Goal: Find contact information: Find contact information

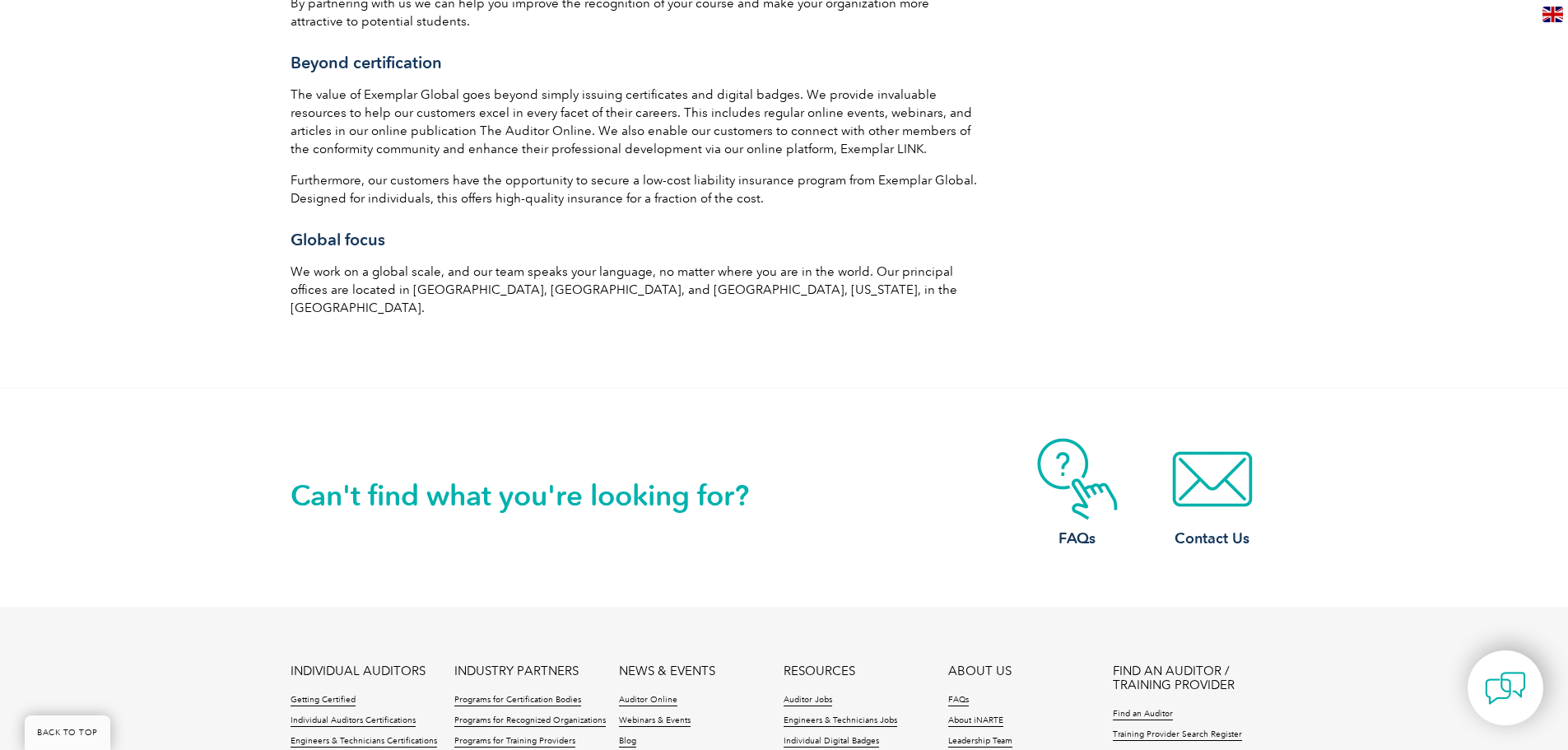
scroll to position [2902, 0]
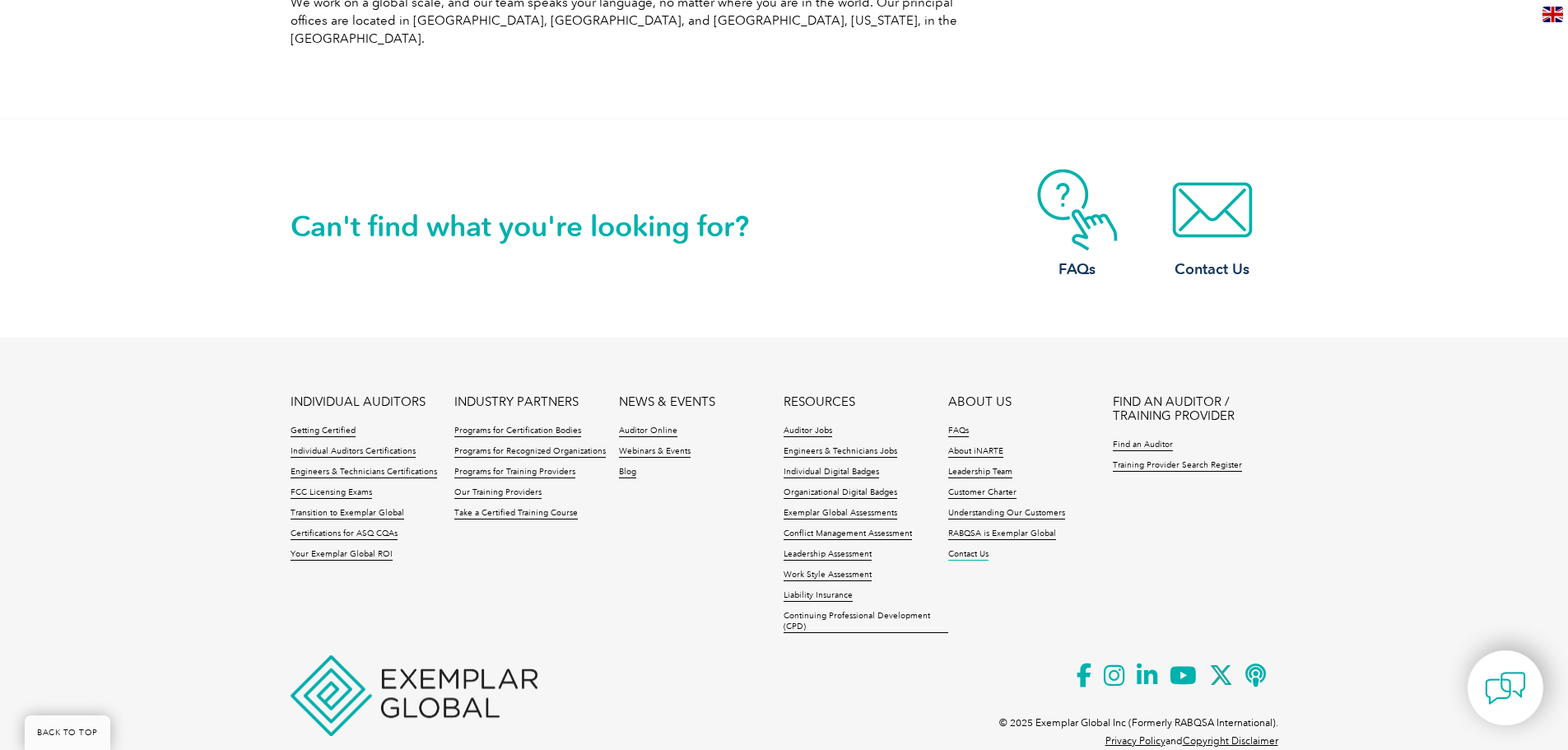
click at [958, 549] on link "Contact Us" at bounding box center [968, 555] width 40 height 11
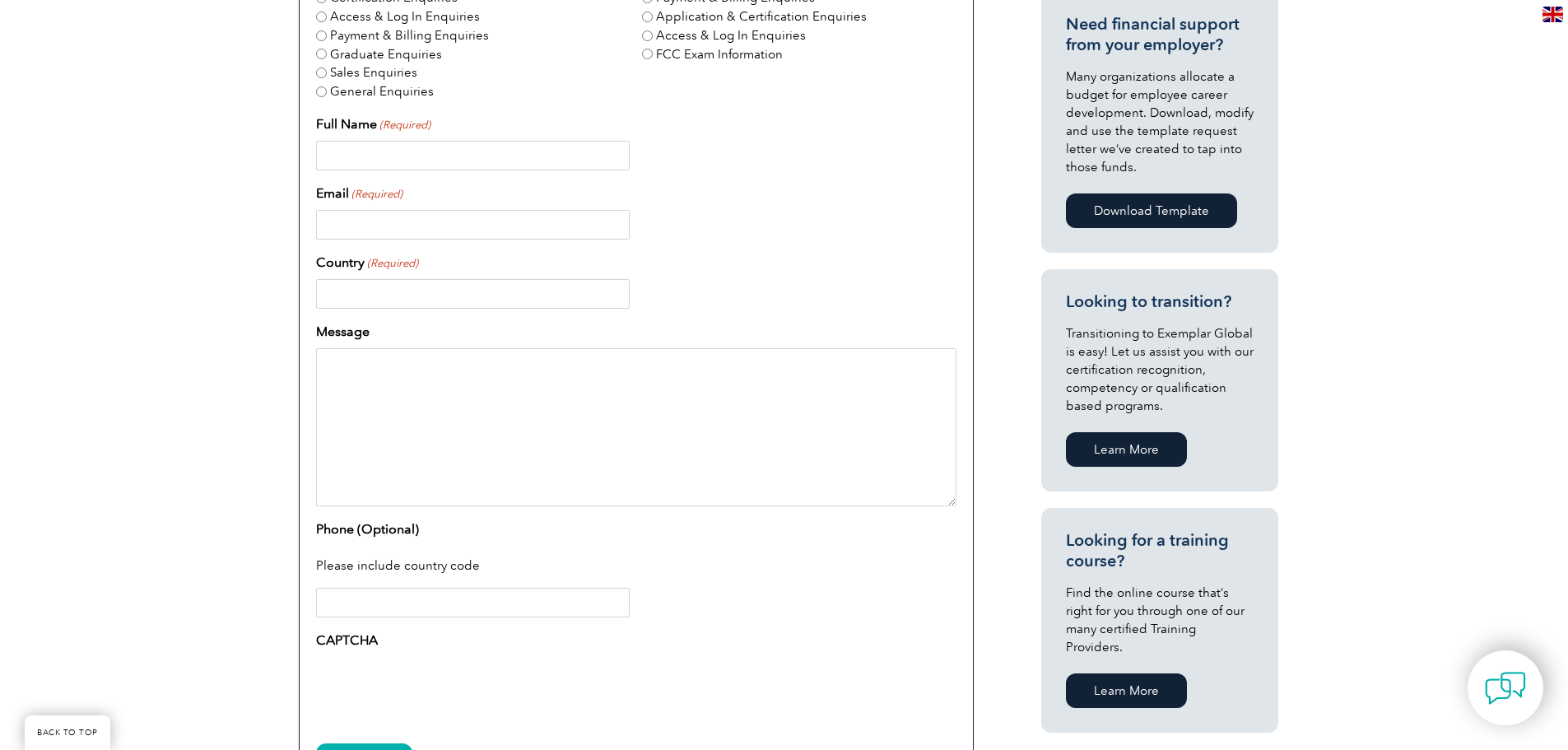
scroll to position [218, 0]
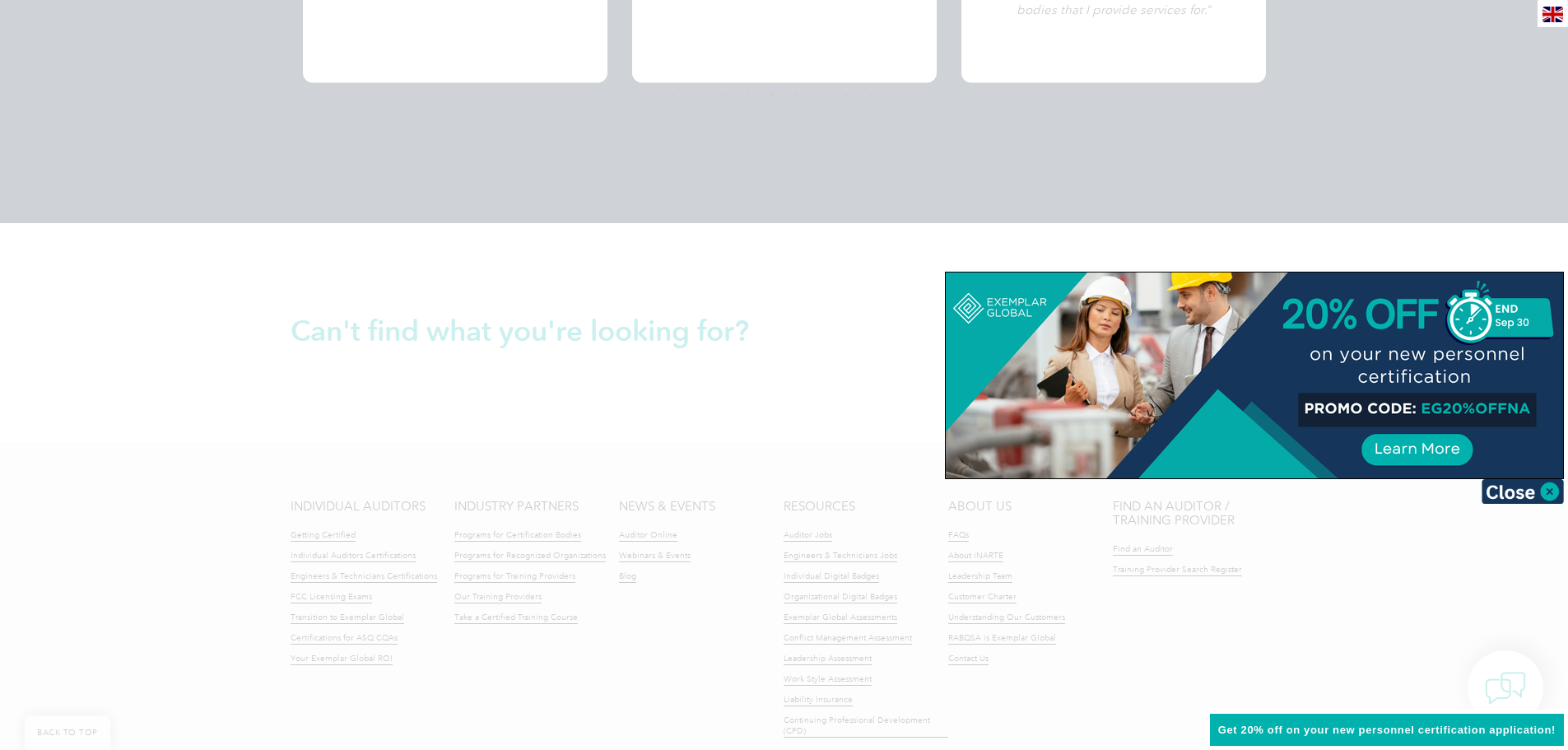
scroll to position [3768, 0]
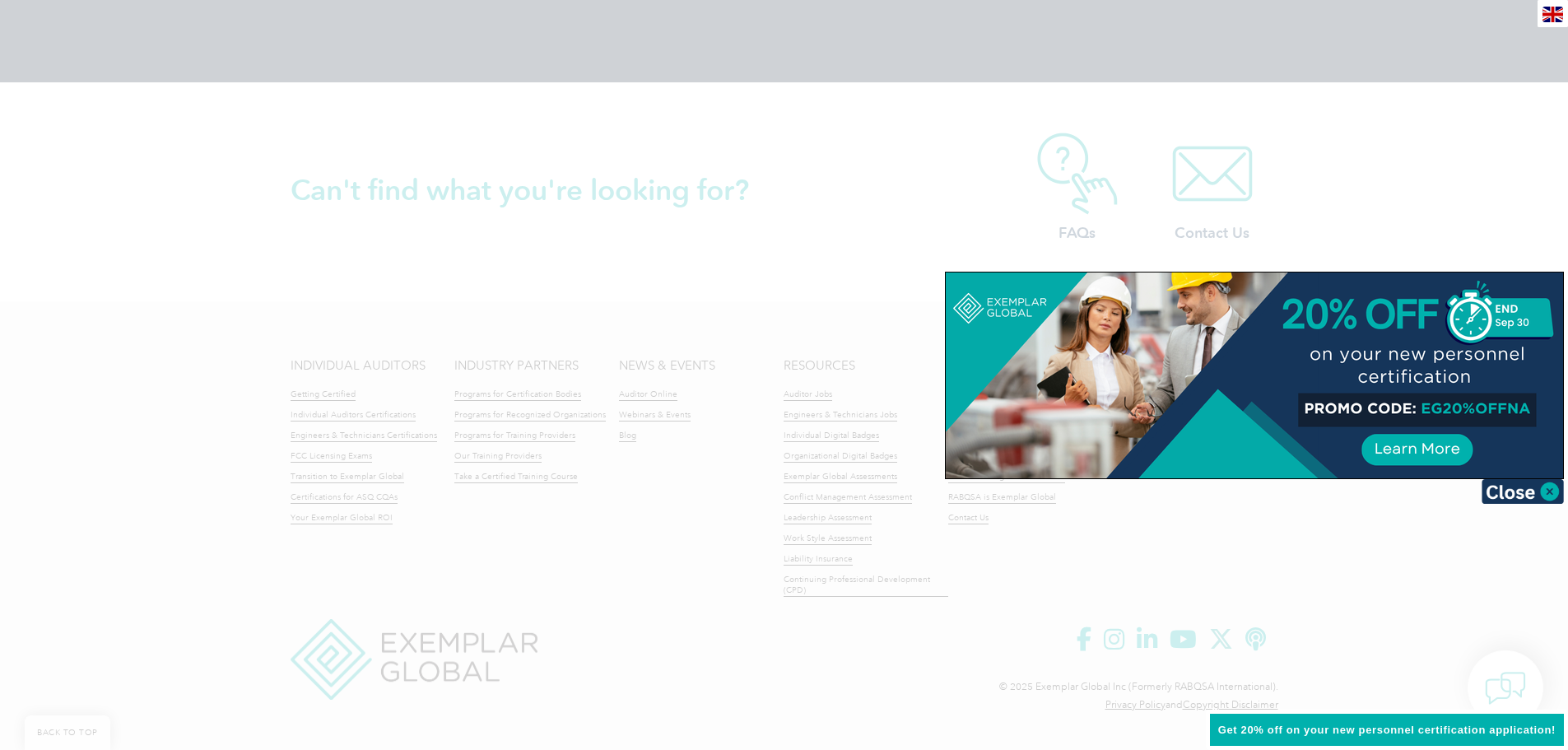
click at [711, 601] on div at bounding box center [784, 375] width 1568 height 750
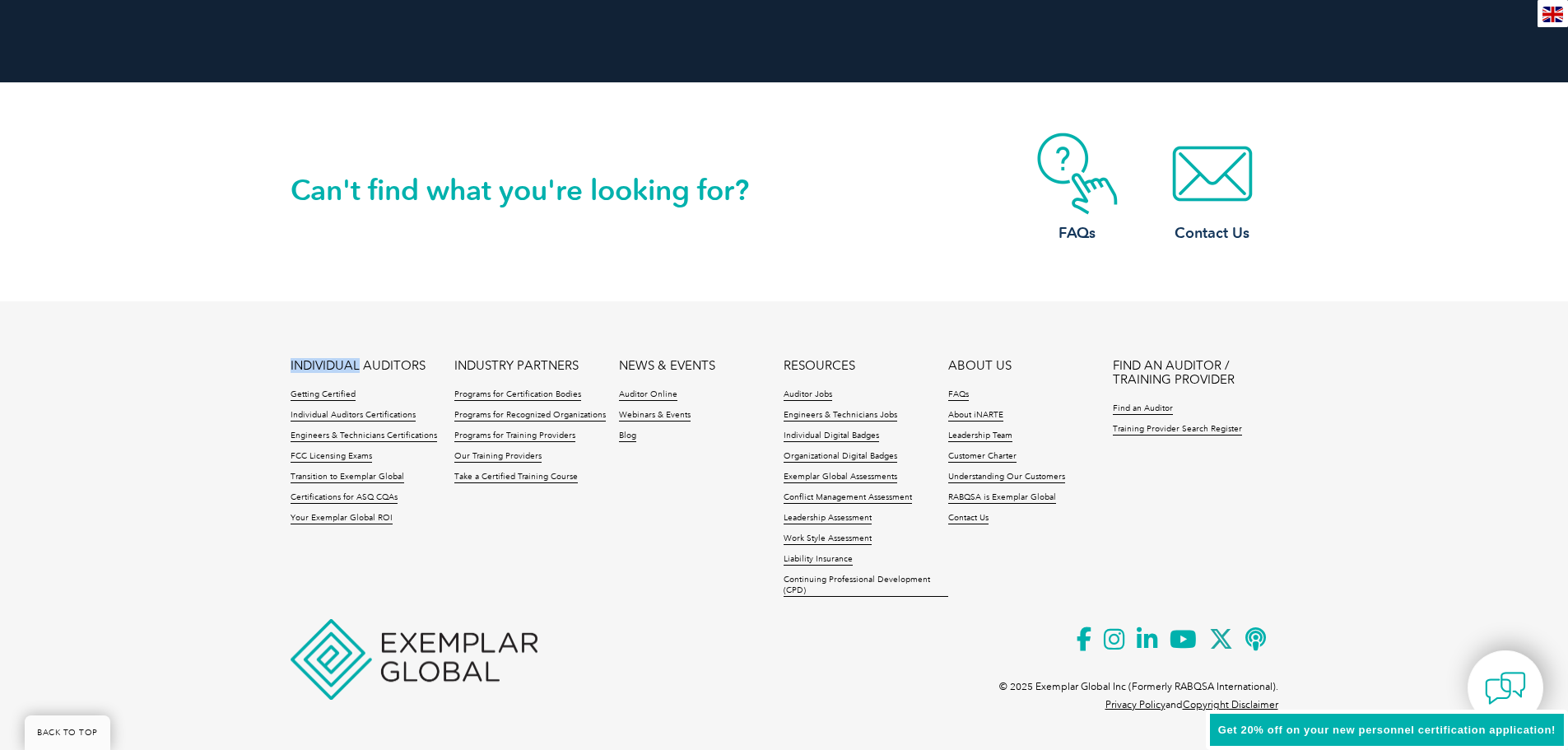
click at [712, 601] on ul "INDIVIDUAL AUDITORS Getting Certified Individual Auditors Certifications Engine…" at bounding box center [785, 483] width 988 height 247
click at [1206, 230] on h3 "Contact Us" at bounding box center [1212, 233] width 131 height 20
